Goal: Task Accomplishment & Management: Complete application form

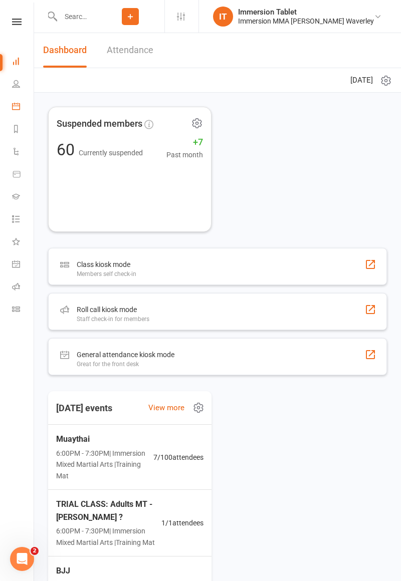
click at [14, 105] on icon at bounding box center [16, 106] width 8 height 8
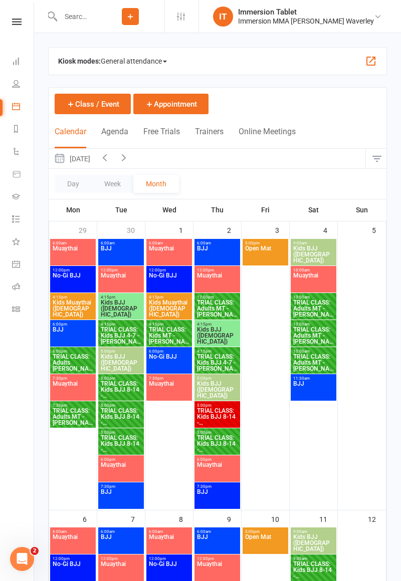
scroll to position [712, 0]
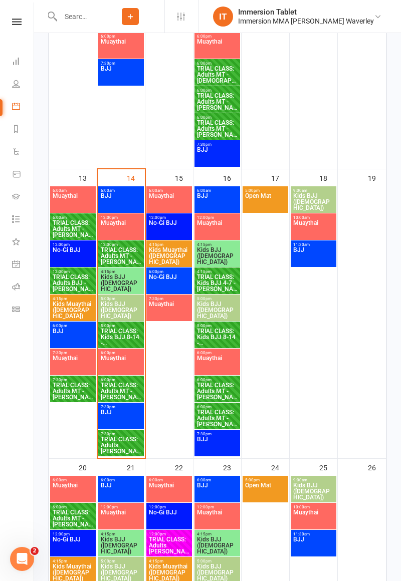
click at [129, 341] on span "TRIAL CLASS: Kids BJJ 8-14 - [PERSON_NAME]" at bounding box center [121, 337] width 42 height 18
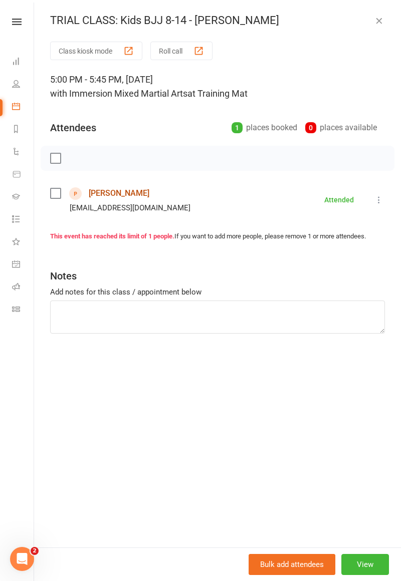
click at [102, 194] on link "[PERSON_NAME]" at bounding box center [119, 193] width 61 height 16
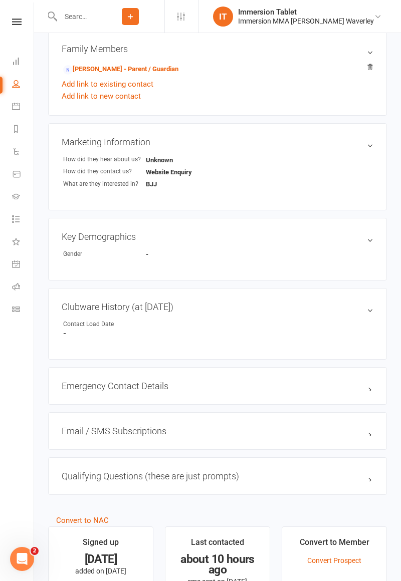
scroll to position [285, 0]
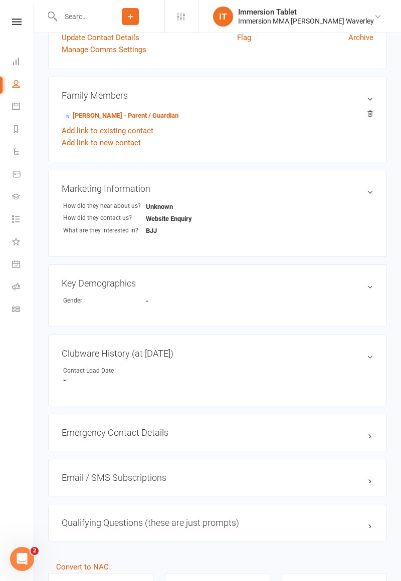
click at [270, 348] on h3 "Clubware History (at [DATE]) edit" at bounding box center [218, 353] width 312 height 11
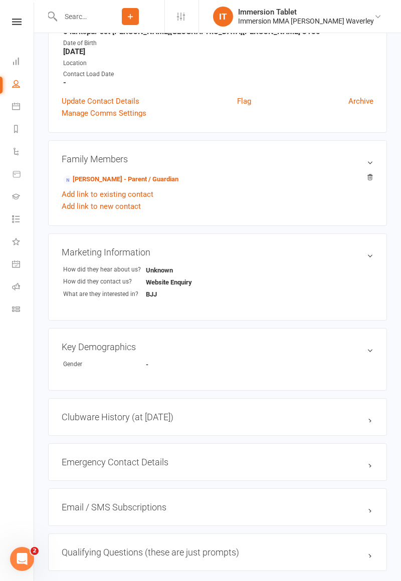
scroll to position [221, 0]
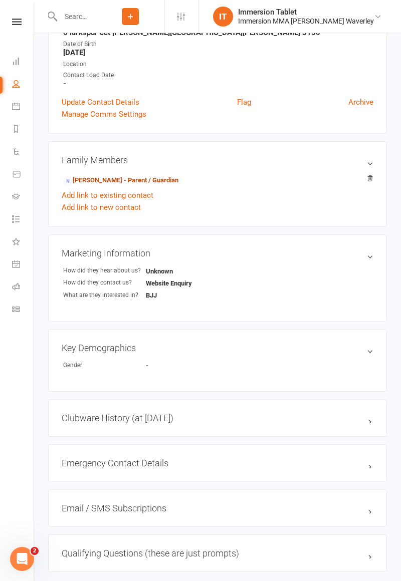
click at [117, 178] on link "[PERSON_NAME] - Parent / Guardian" at bounding box center [120, 180] width 115 height 11
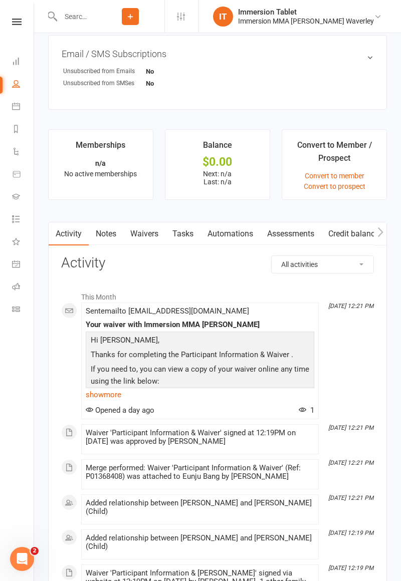
click at [139, 232] on link "Waivers" at bounding box center [144, 234] width 42 height 23
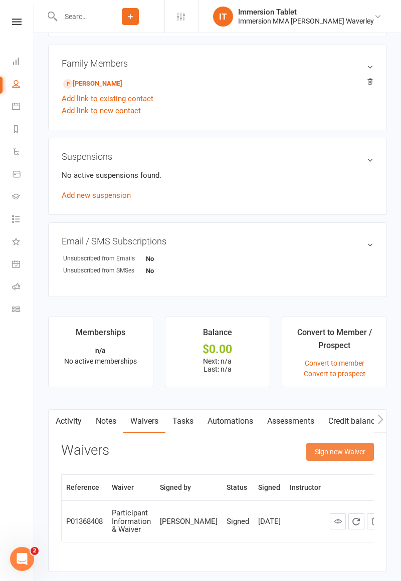
click at [348, 456] on button "Sign new Waiver" at bounding box center [340, 452] width 68 height 18
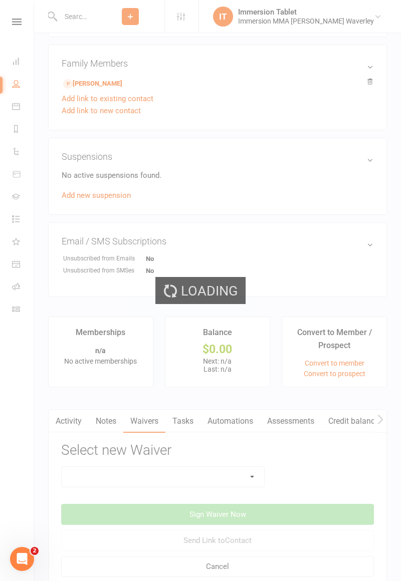
scroll to position [470, 0]
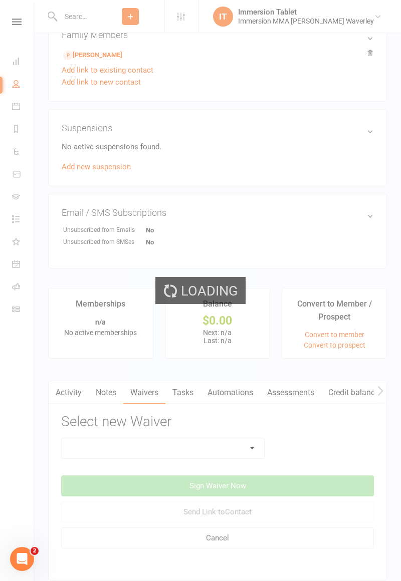
click at [212, 445] on div "Loading" at bounding box center [200, 290] width 401 height 581
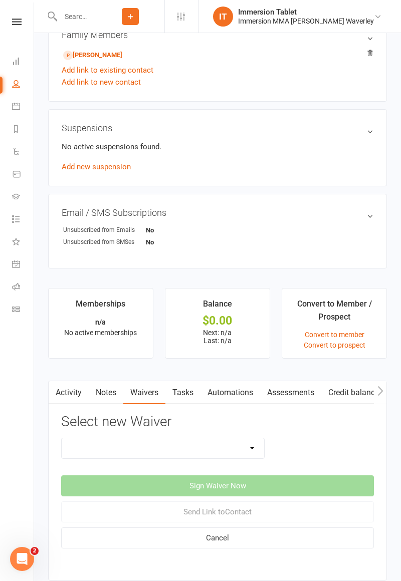
click at [84, 452] on select "Cancellation Form Immersion 10 Class Pass Form Immersion 10 Class Pass Form (Pa…" at bounding box center [163, 449] width 202 height 20
select select "10672"
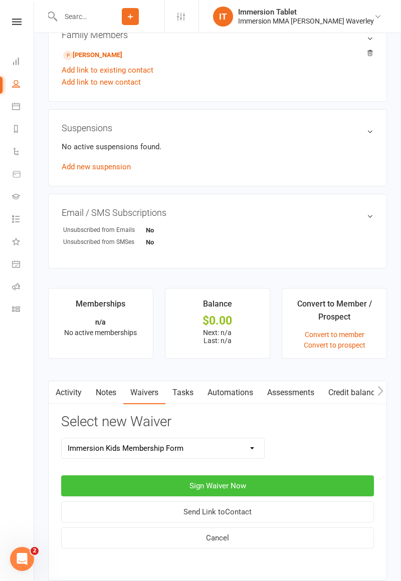
click at [82, 482] on button "Sign Waiver Now" at bounding box center [217, 486] width 313 height 21
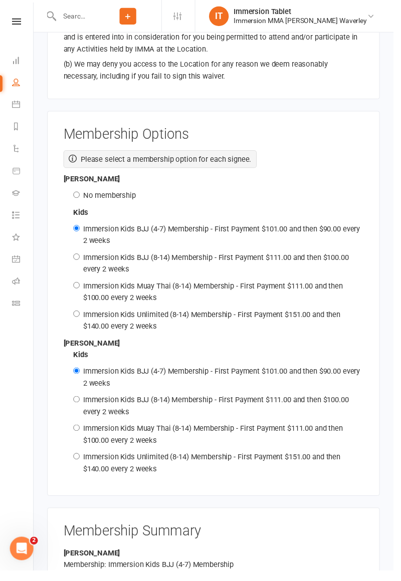
scroll to position [1500, 0]
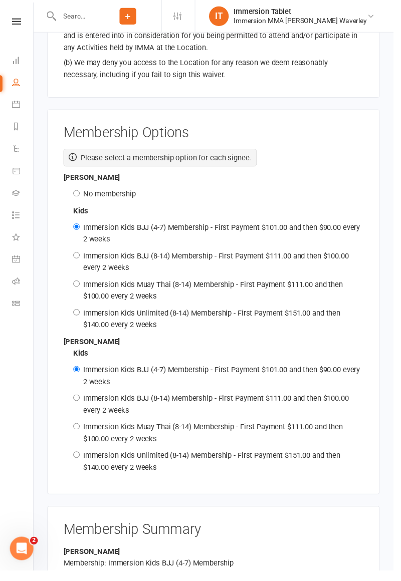
click at [101, 193] on label "No membership" at bounding box center [112, 197] width 54 height 9
click at [81, 194] on input "No membership" at bounding box center [78, 197] width 7 height 7
radio input "true"
radio input "false"
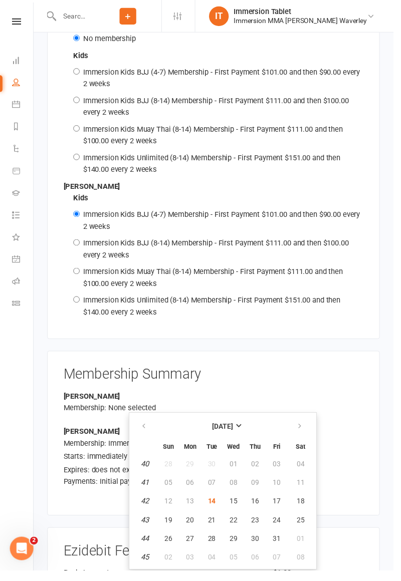
scroll to position [1671, 0]
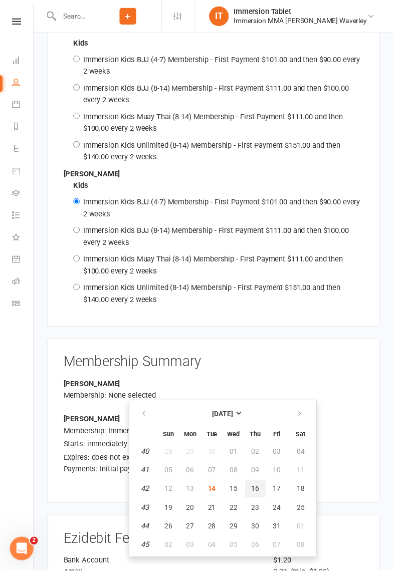
click at [259, 502] on button "16" at bounding box center [260, 498] width 21 height 18
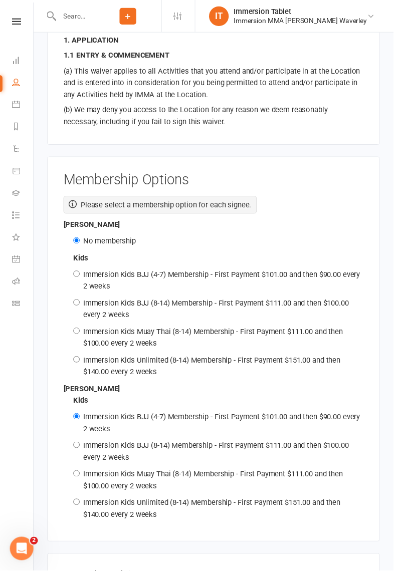
scroll to position [1451, 0]
click at [77, 451] on input "Immersion Kids BJJ (8-14) Membership - First Payment $111.00 and then $100.00 e…" at bounding box center [78, 454] width 7 height 7
radio input "true"
radio input "false"
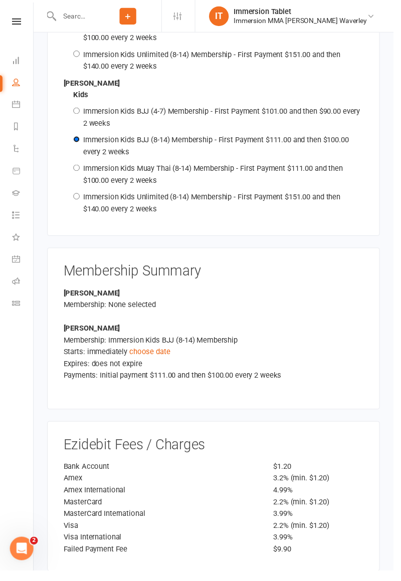
scroll to position [1779, 0]
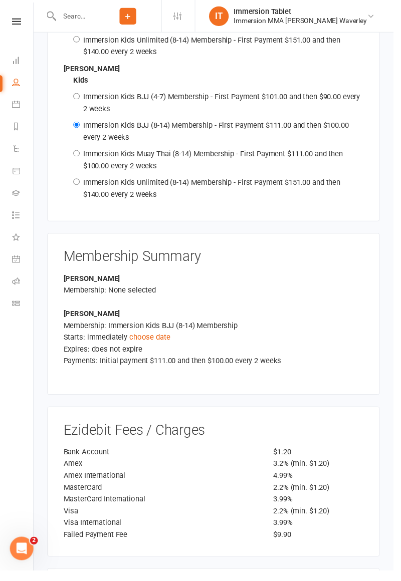
click at [142, 339] on link "choose date" at bounding box center [153, 343] width 42 height 9
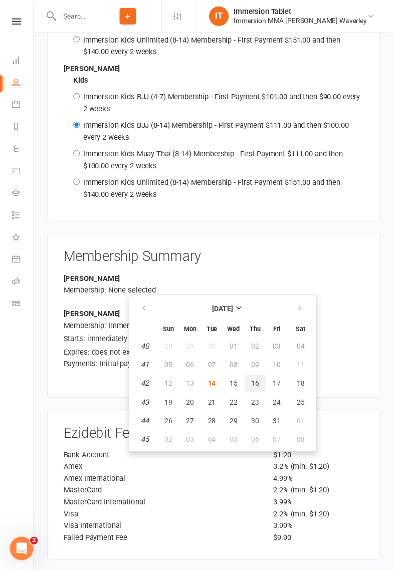
click at [257, 393] on span "16" at bounding box center [260, 391] width 8 height 8
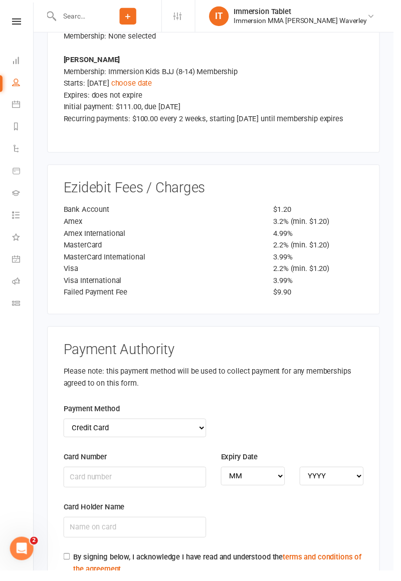
scroll to position [2038, 0]
click at [74, 426] on select "Credit Card Bank Account" at bounding box center [137, 435] width 145 height 19
select select "bank_account"
click at [130, 476] on input "BSB" at bounding box center [137, 486] width 145 height 21
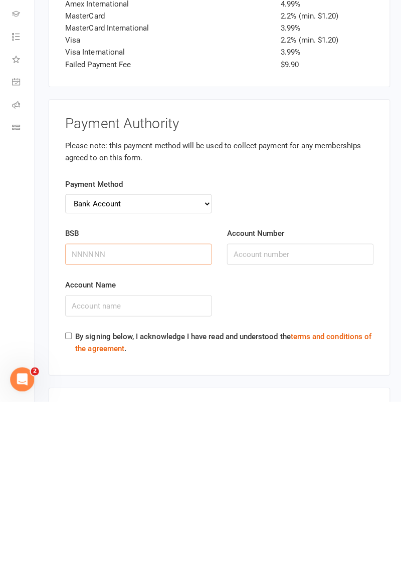
scroll to position [2089, 0]
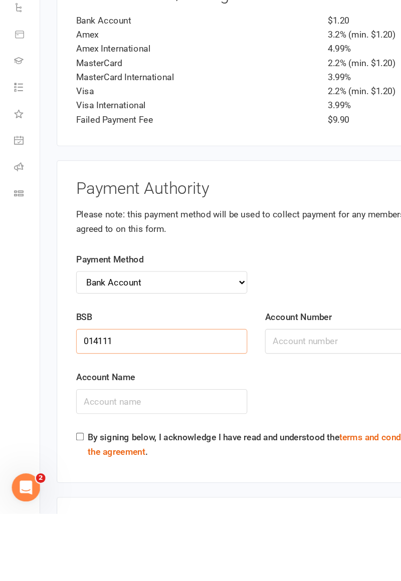
type input "014111"
click at [285, 424] on input "Account Number" at bounding box center [297, 434] width 145 height 21
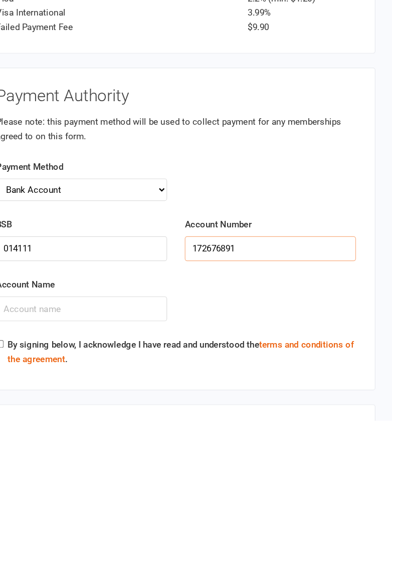
scroll to position [2088, 0]
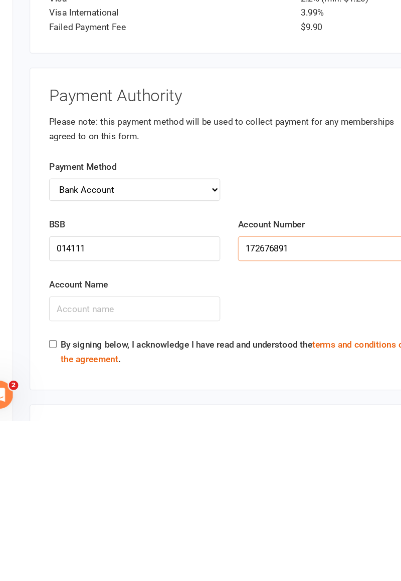
type input "172676891"
click at [142, 476] on input "Account Name" at bounding box center [137, 486] width 145 height 21
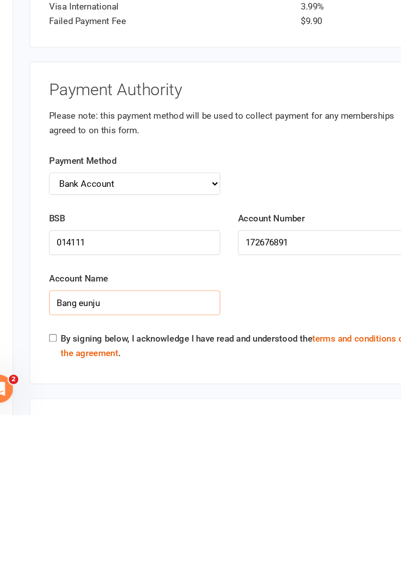
scroll to position [2089, 0]
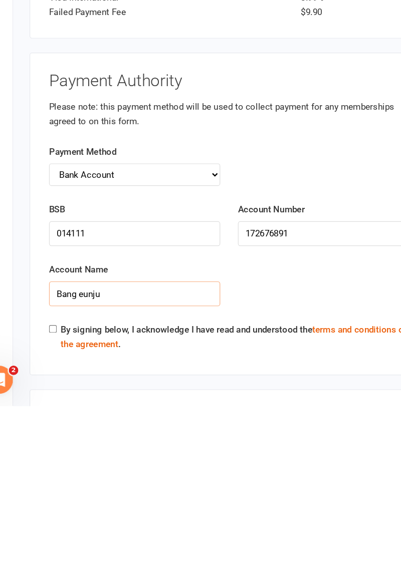
type input "Bang eunju"
click at [68, 511] on div "By signing below, I acknowledge I have read and understood the terms and condit…" at bounding box center [218, 525] width 306 height 28
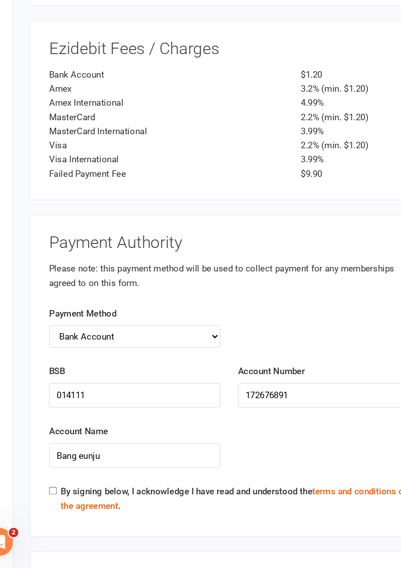
scroll to position [2088, 0]
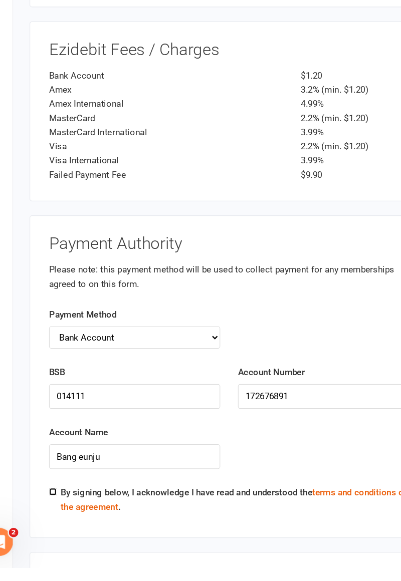
click at [65, 513] on input "By signing below, I acknowledge I have read and understood the terms and condit…" at bounding box center [68, 516] width 7 height 7
checkbox input "true"
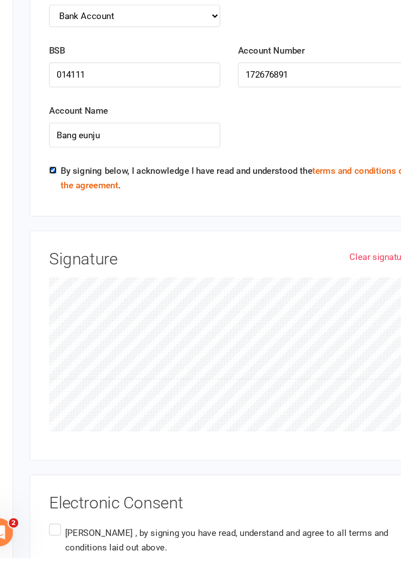
scroll to position [2354, 0]
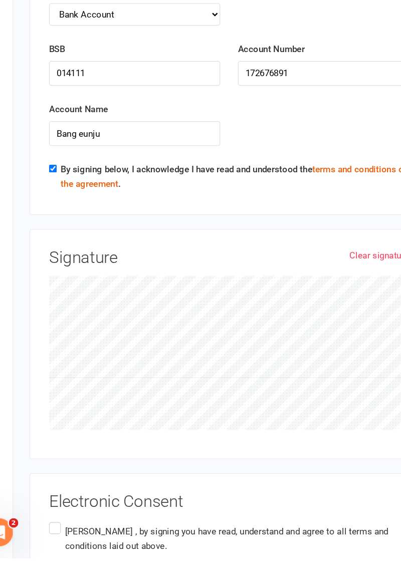
click at [71, 549] on label "[PERSON_NAME] , by signing you have read, understand and agree to all terms and…" at bounding box center [218, 573] width 306 height 48
click at [71, 549] on input "[PERSON_NAME] , by signing you have read, understand and agree to all terms and…" at bounding box center [68, 549] width 7 height 0
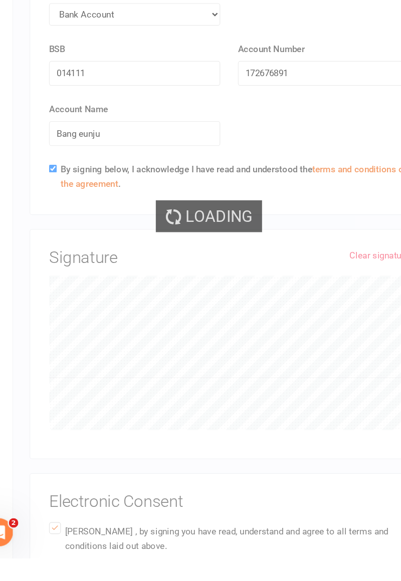
scroll to position [2065, 0]
